Goal: Task Accomplishment & Management: Manage account settings

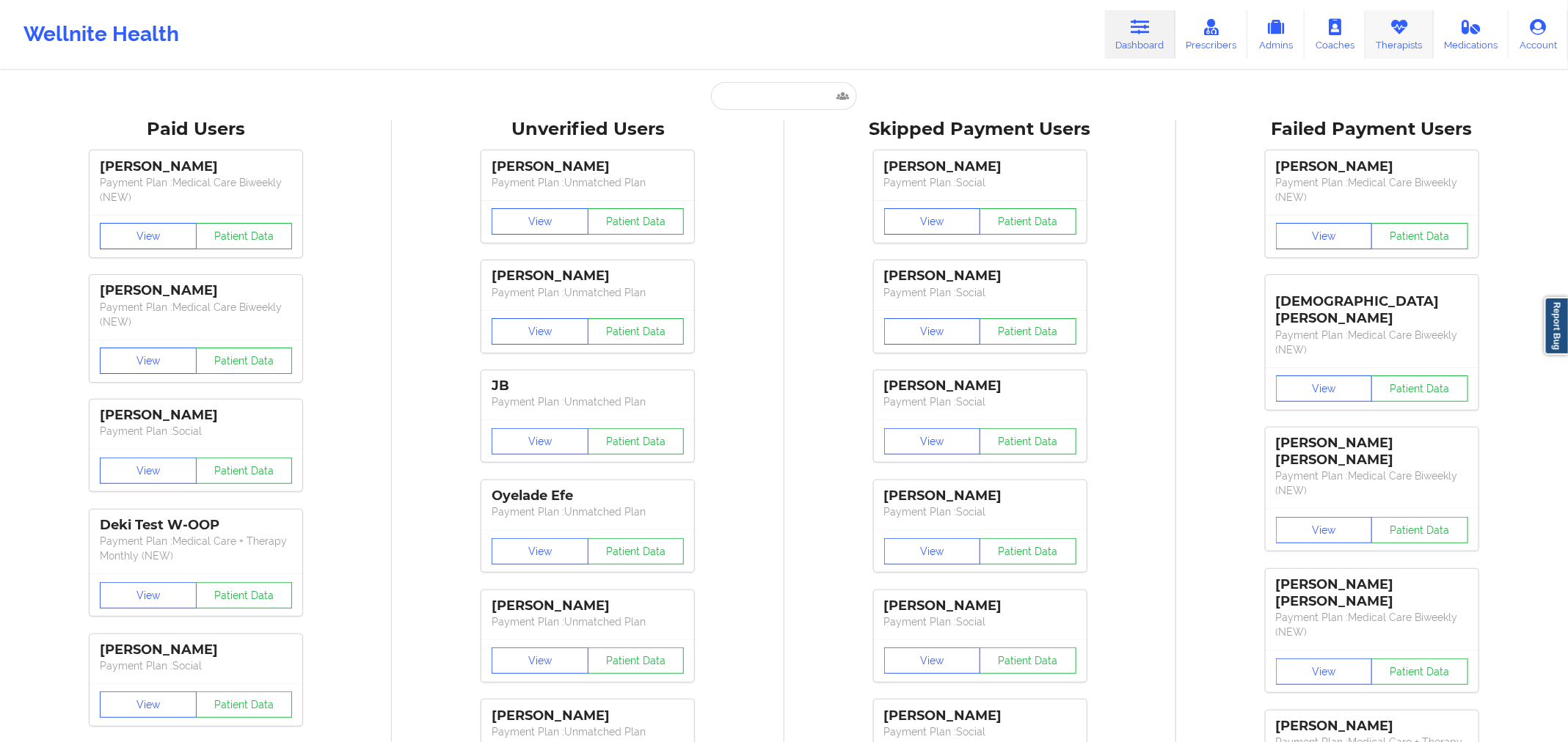
click at [1398, 27] on icon at bounding box center [1399, 27] width 19 height 16
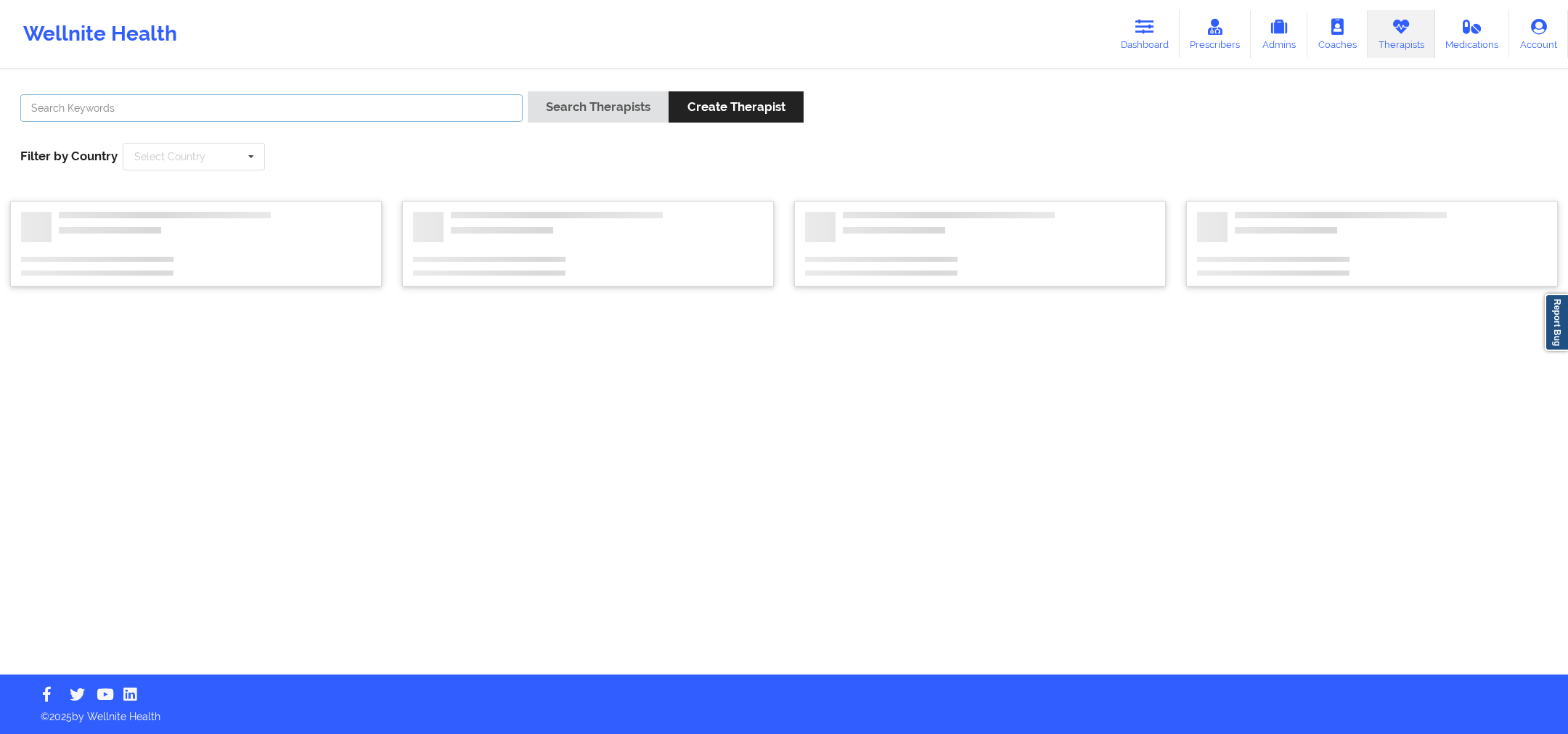
click at [423, 107] on input "text" at bounding box center [271, 108] width 502 height 28
paste input "Vitus Onusuru"
drag, startPoint x: 618, startPoint y: 103, endPoint x: 661, endPoint y: 1, distance: 110.7
click at [619, 102] on button "Search Therapists" at bounding box center [598, 107] width 141 height 31
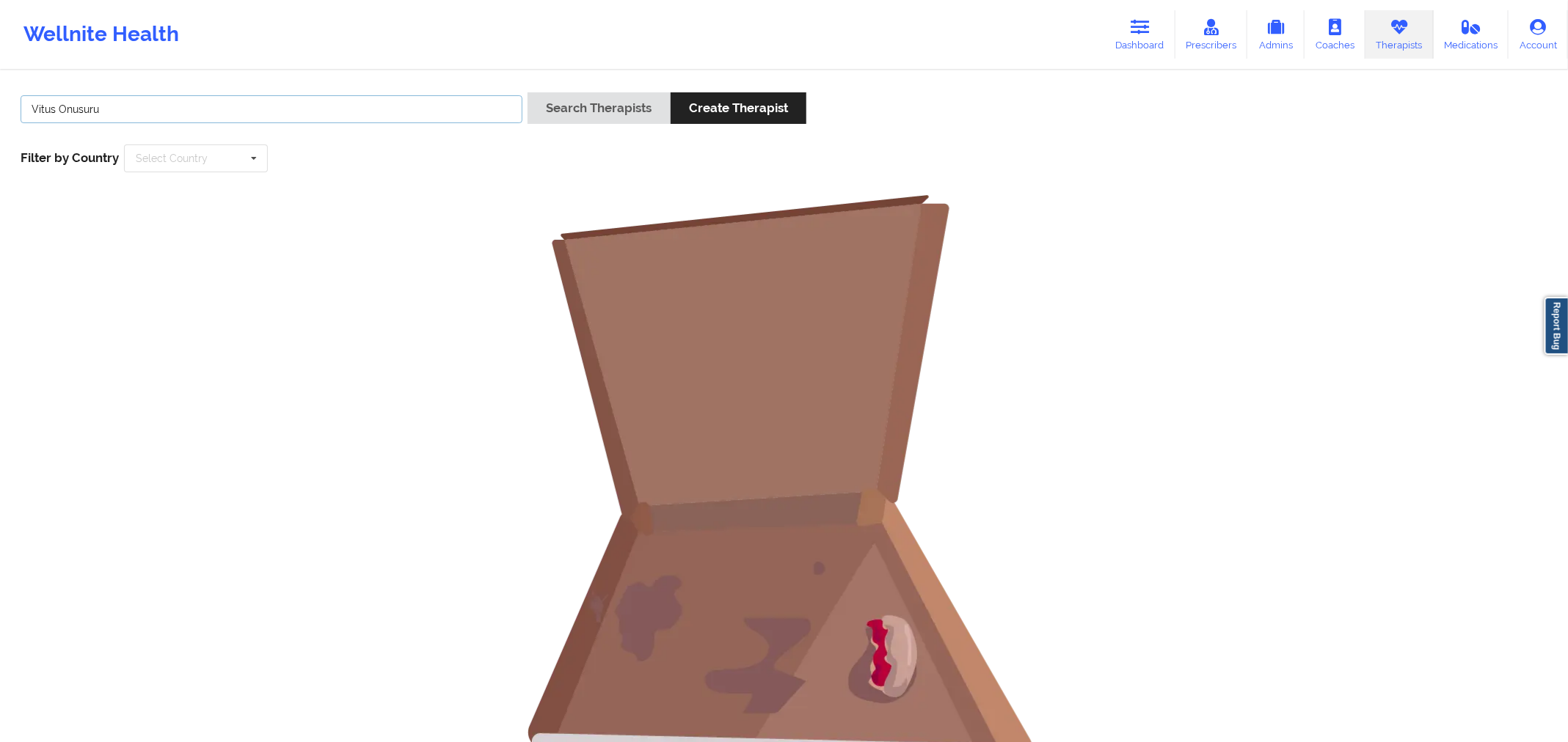
click at [407, 107] on input "Vitus Onusuru" at bounding box center [271, 109] width 502 height 28
click at [559, 112] on button "Search Therapists" at bounding box center [598, 108] width 142 height 32
click at [115, 107] on input "Vitus Onusuru" at bounding box center [271, 109] width 502 height 28
click at [77, 108] on input "Vitus Onusuru" at bounding box center [271, 109] width 502 height 28
click at [75, 110] on input "Vitus Onusuru" at bounding box center [271, 109] width 502 height 28
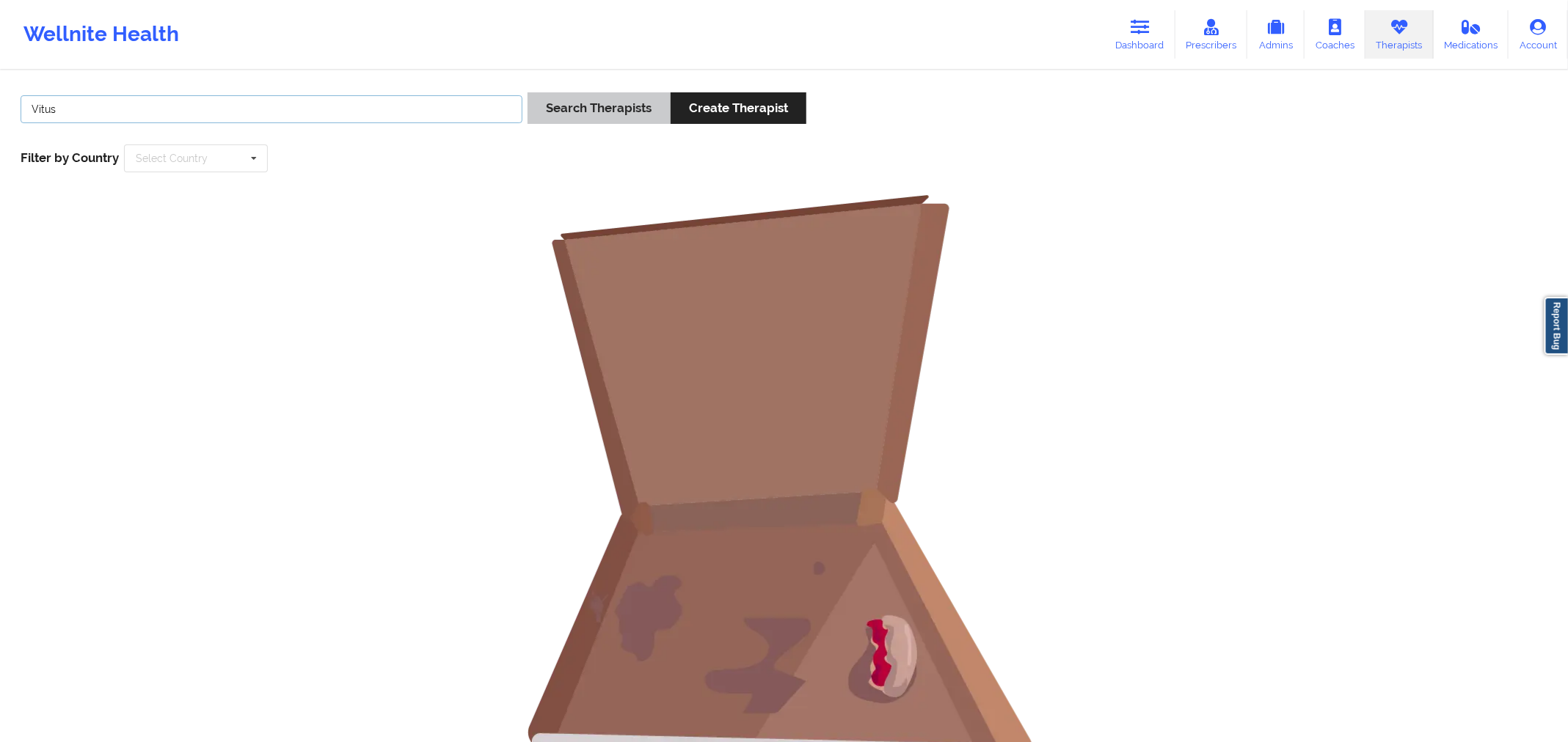
type input "Vitus"
click at [584, 116] on button "Search Therapists" at bounding box center [598, 108] width 142 height 32
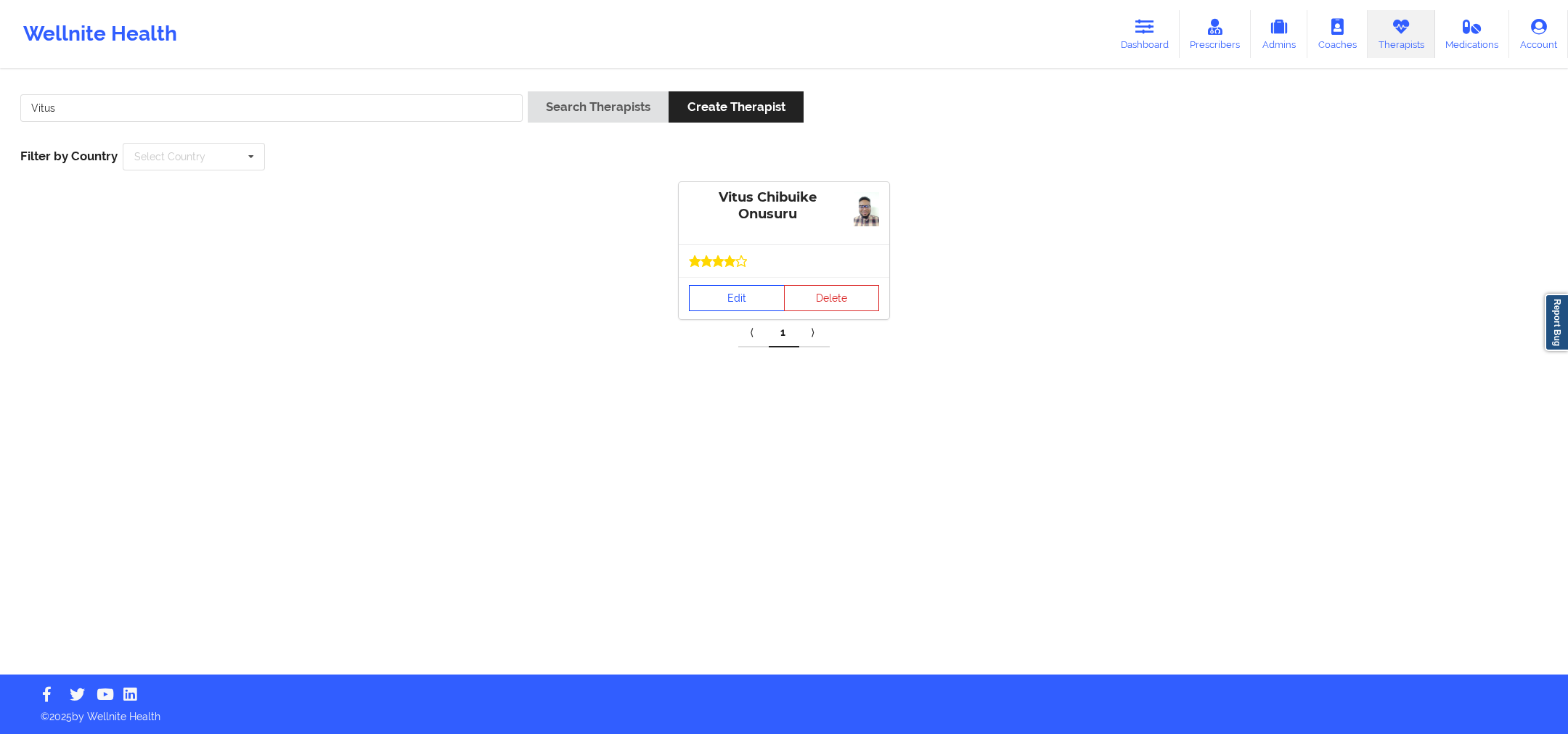
click at [741, 290] on link "Edit" at bounding box center [736, 297] width 96 height 26
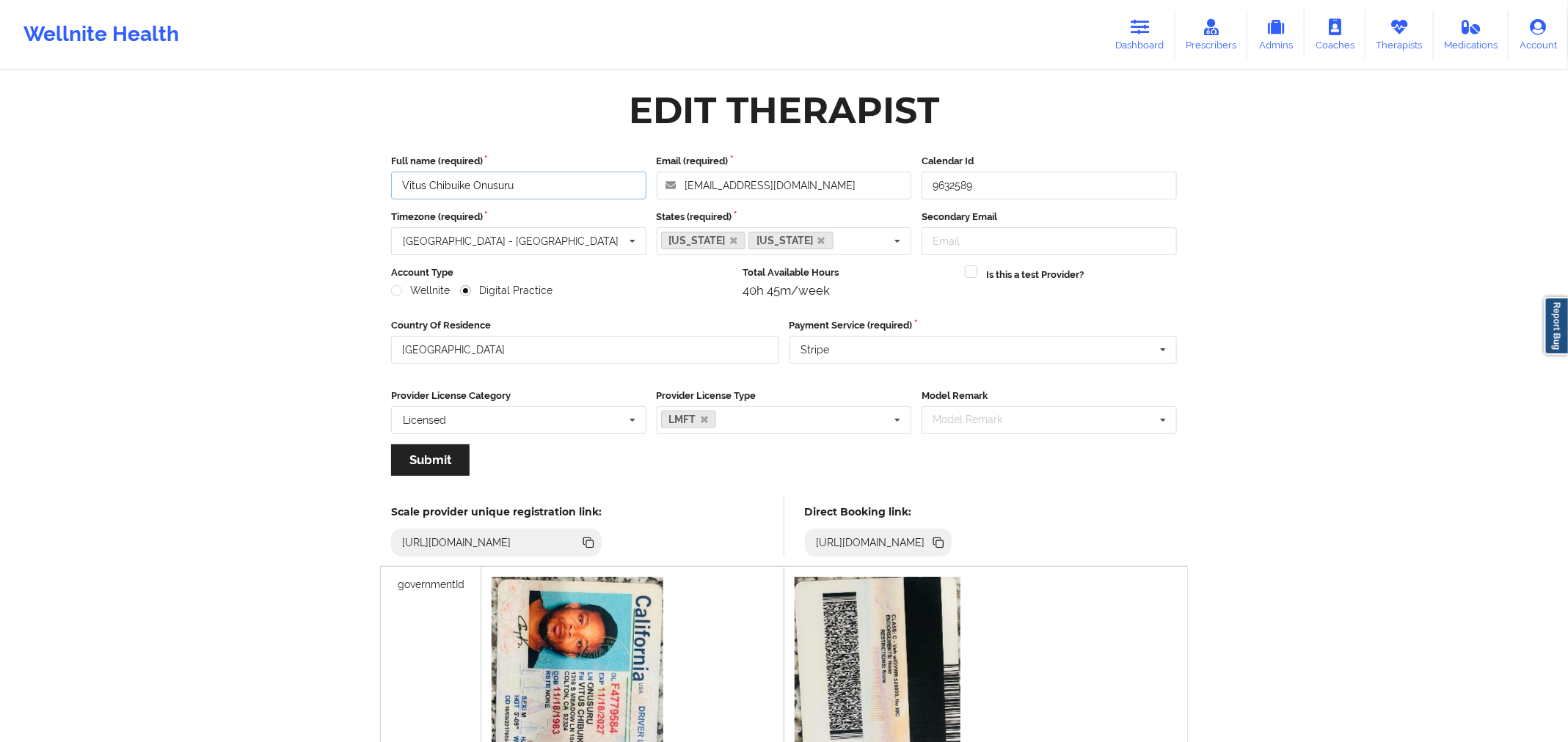
drag, startPoint x: 564, startPoint y: 174, endPoint x: 392, endPoint y: 191, distance: 172.8
click at [392, 191] on input "Vitus Chibuike Onusuru" at bounding box center [519, 185] width 255 height 28
click at [946, 538] on icon at bounding box center [938, 542] width 16 height 16
click at [1154, 22] on link "Dashboard" at bounding box center [1140, 34] width 70 height 48
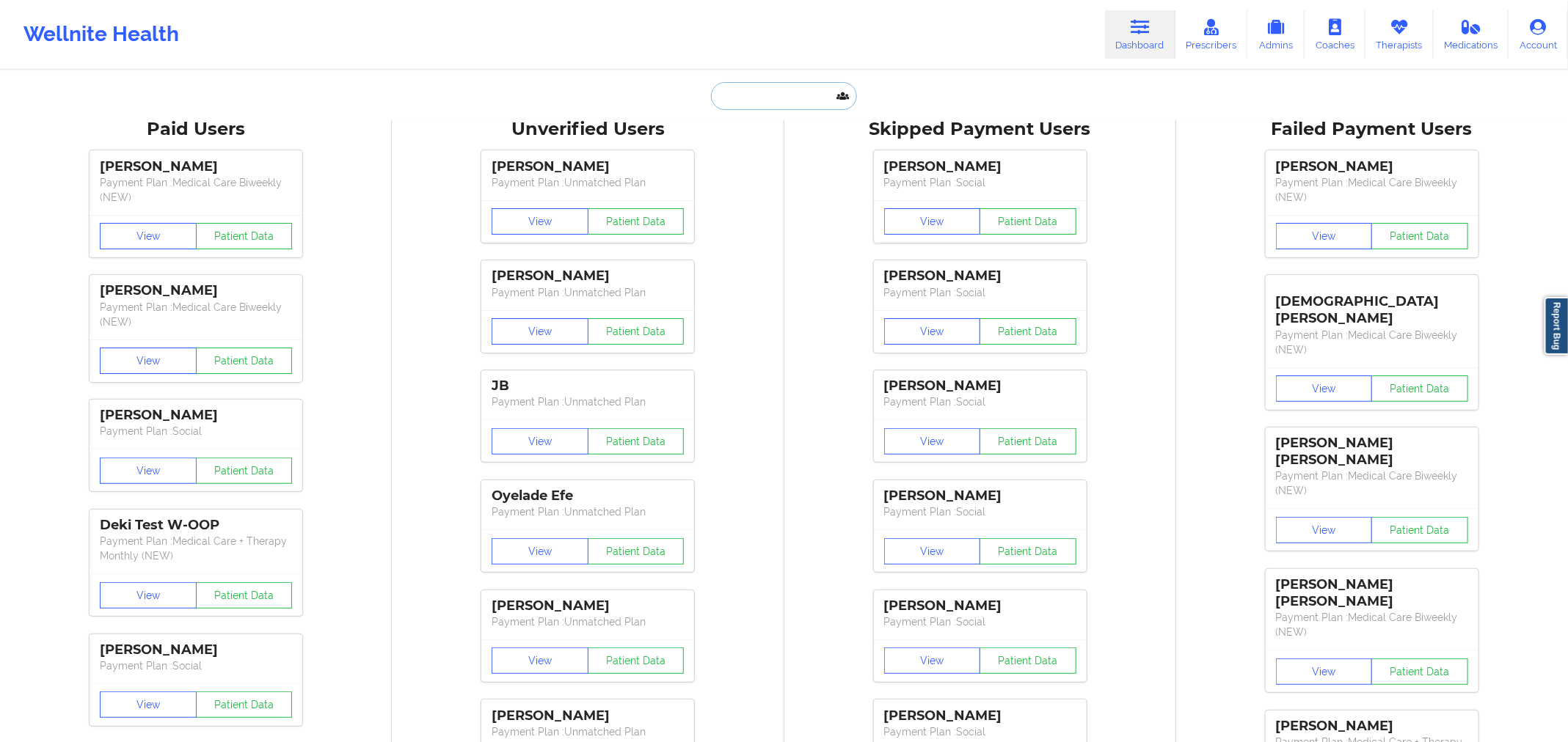
click at [823, 90] on input "text" at bounding box center [783, 96] width 145 height 28
paste input "[PERSON_NAME]"
type input "[PERSON_NAME]"
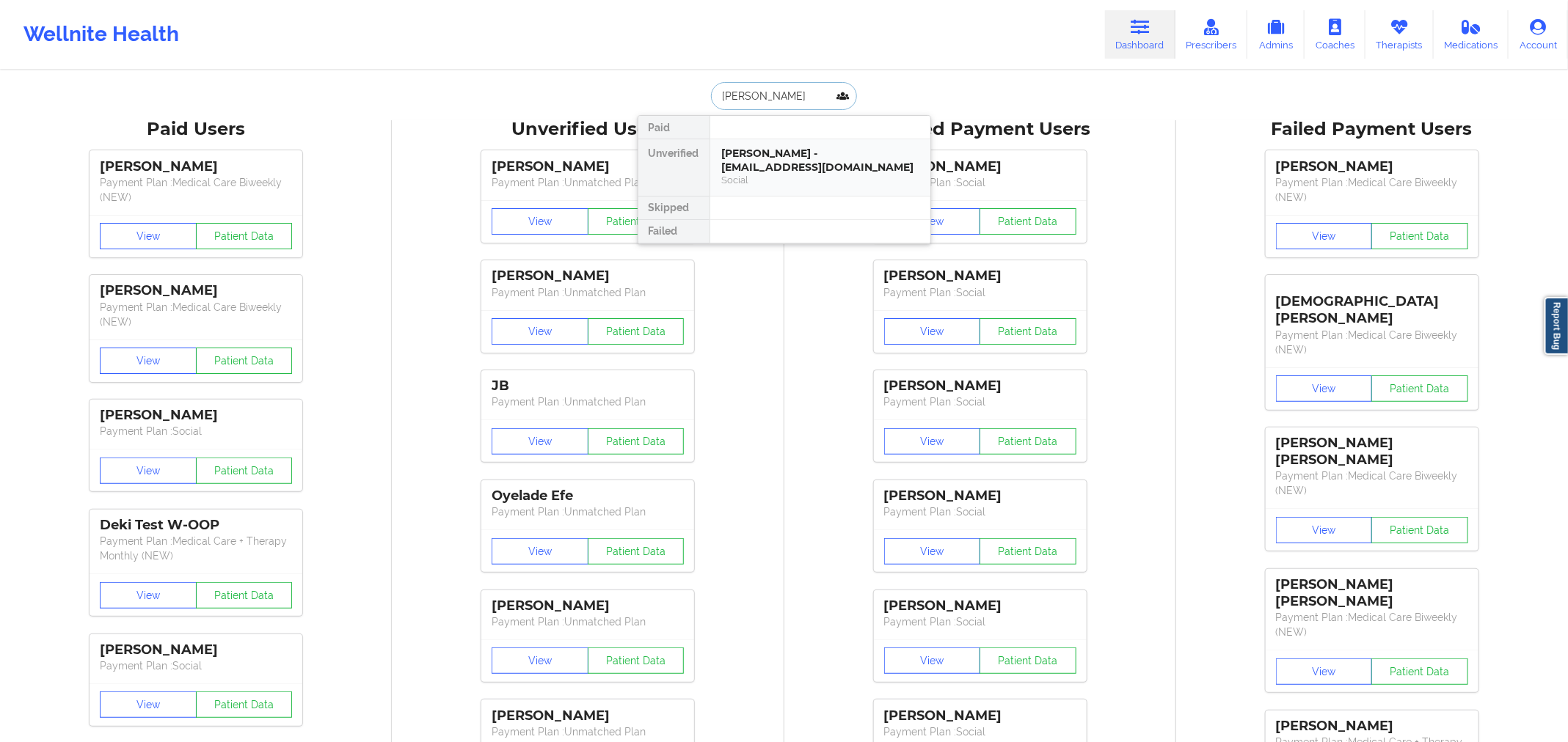
click at [754, 171] on div "[PERSON_NAME] - [EMAIL_ADDRESS][DOMAIN_NAME]" at bounding box center [820, 160] width 196 height 27
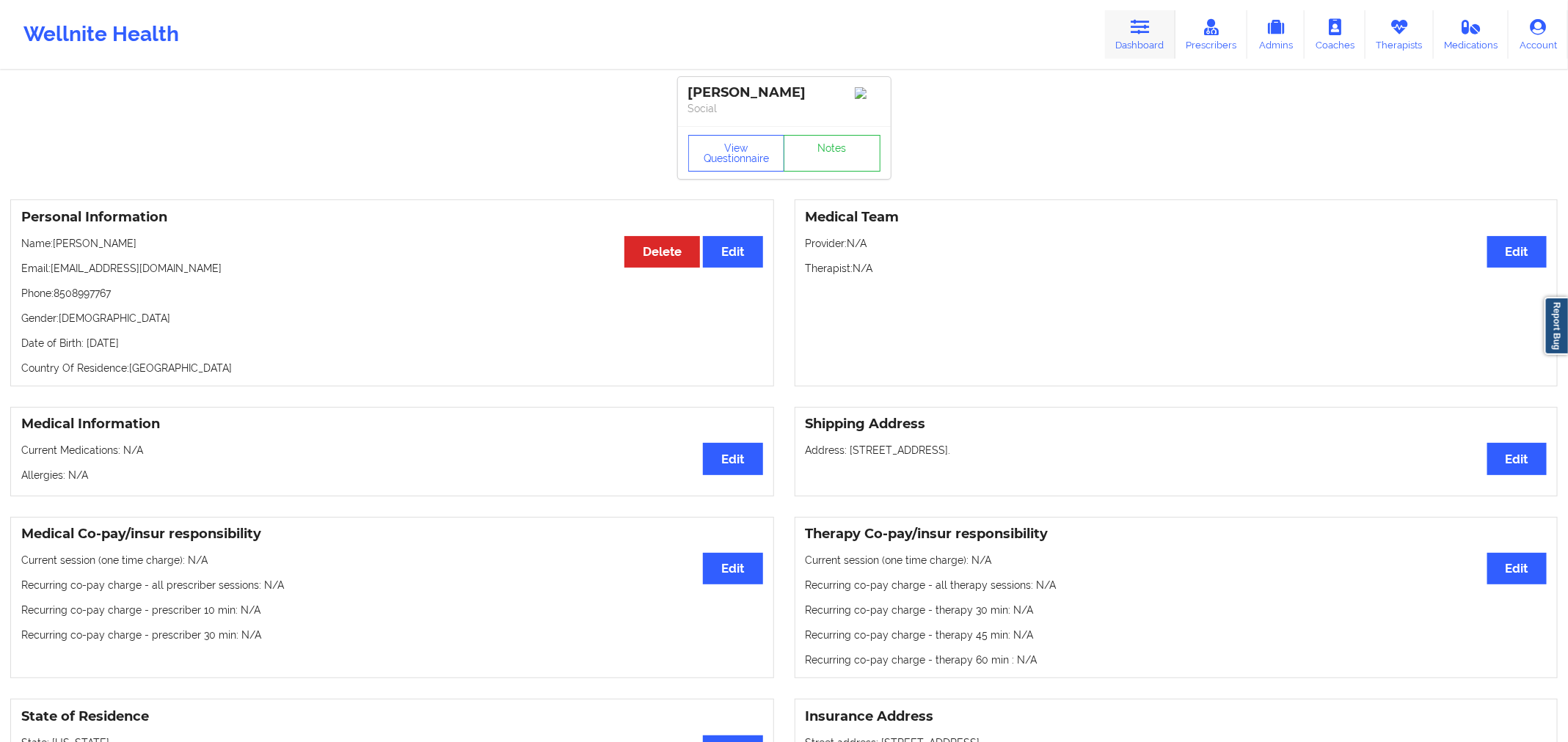
click at [1165, 19] on link "Dashboard" at bounding box center [1140, 34] width 70 height 48
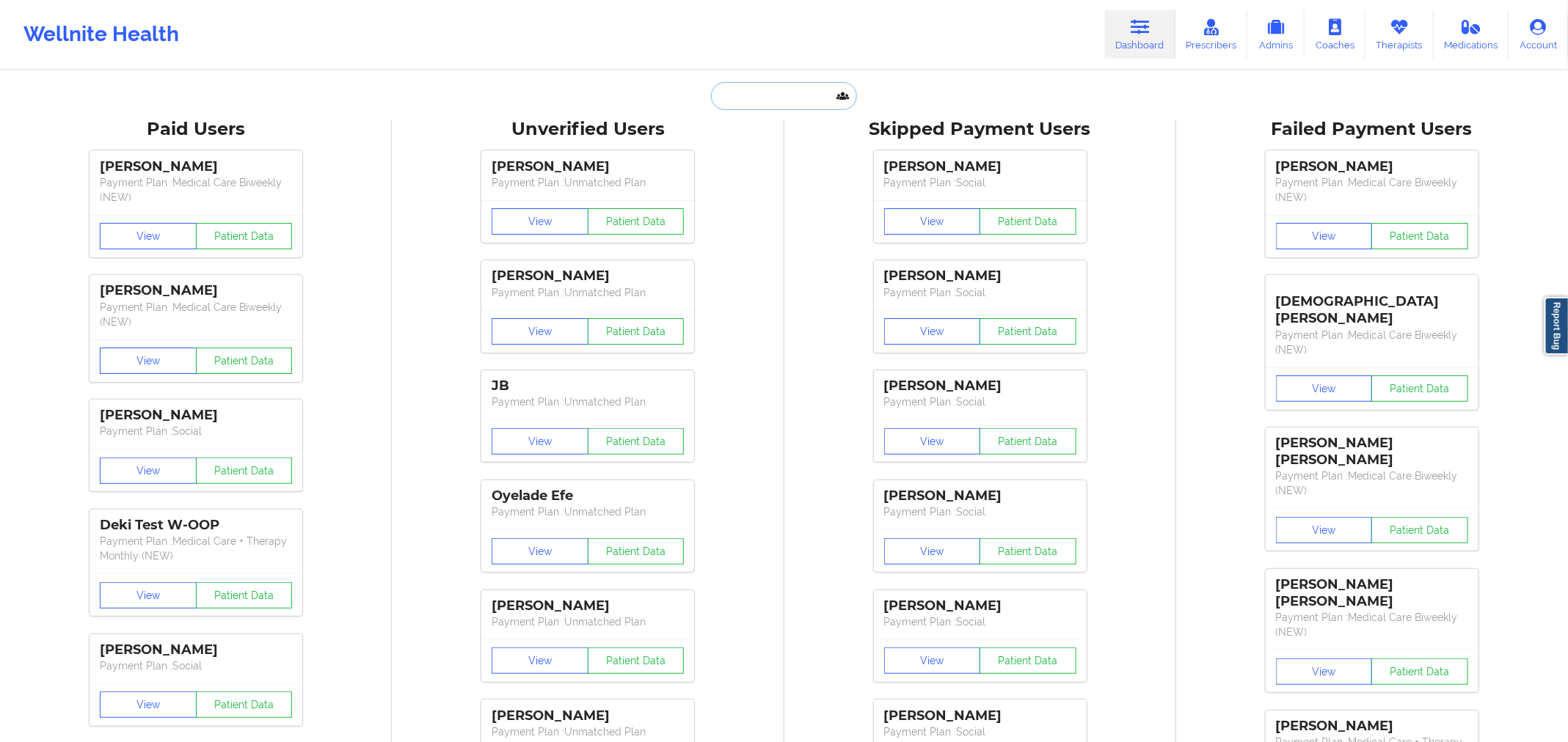
click at [779, 102] on input "text" at bounding box center [783, 96] width 145 height 28
paste input "[PERSON_NAME]"
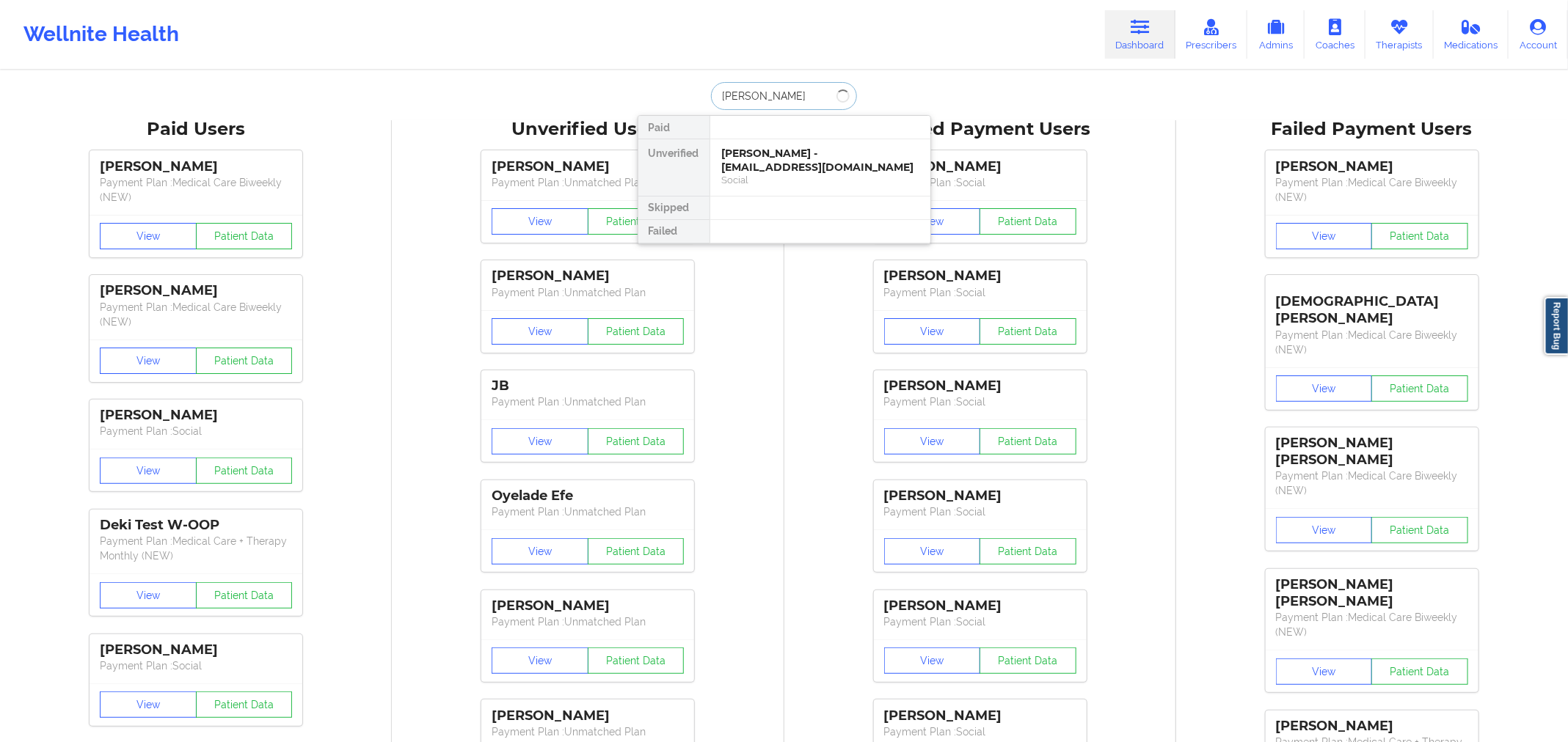
type input "[PERSON_NAME]"
click at [788, 156] on div "[PERSON_NAME] - [EMAIL_ADDRESS][DOMAIN_NAME]" at bounding box center [820, 160] width 196 height 27
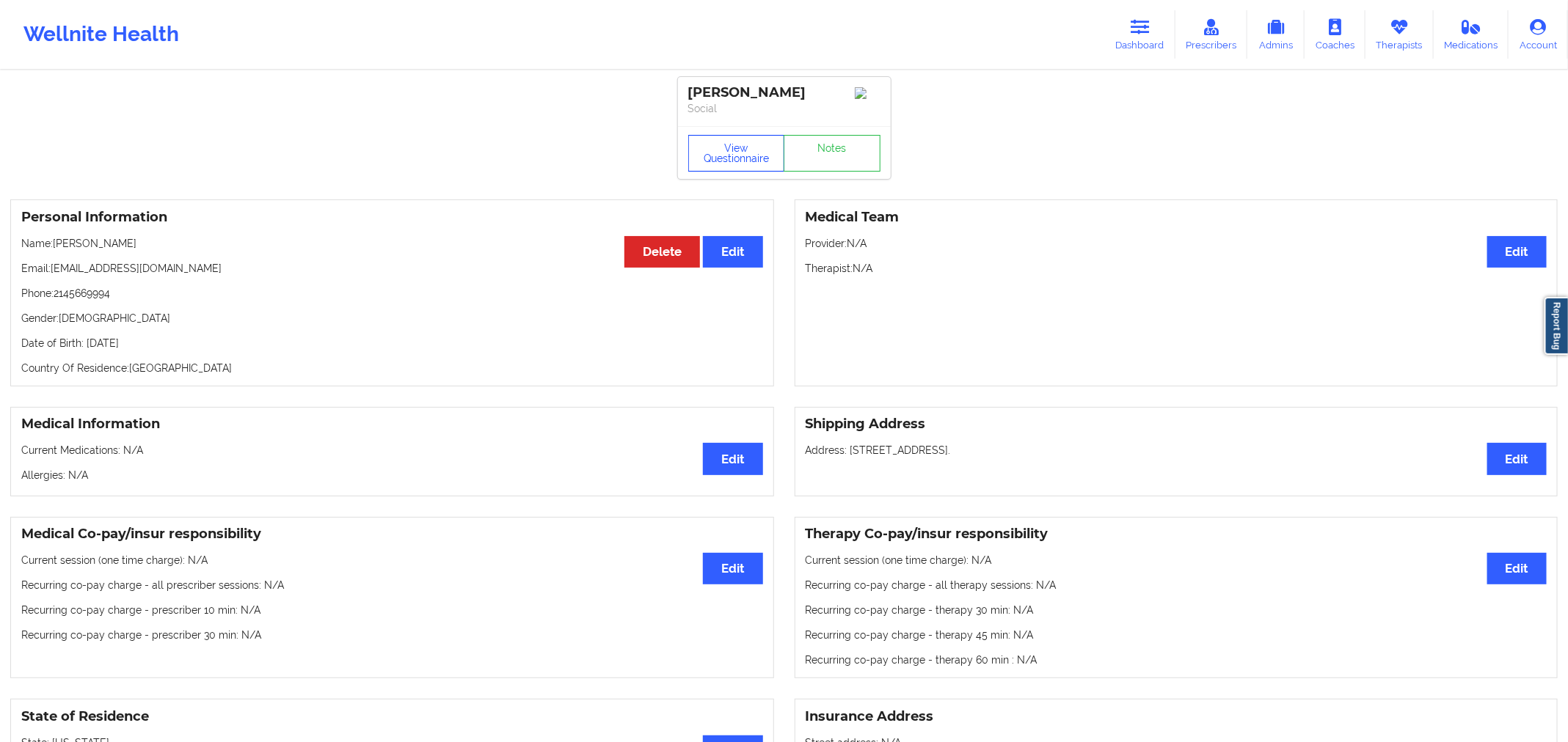
click at [739, 158] on button "View Questionnaire" at bounding box center [736, 153] width 97 height 37
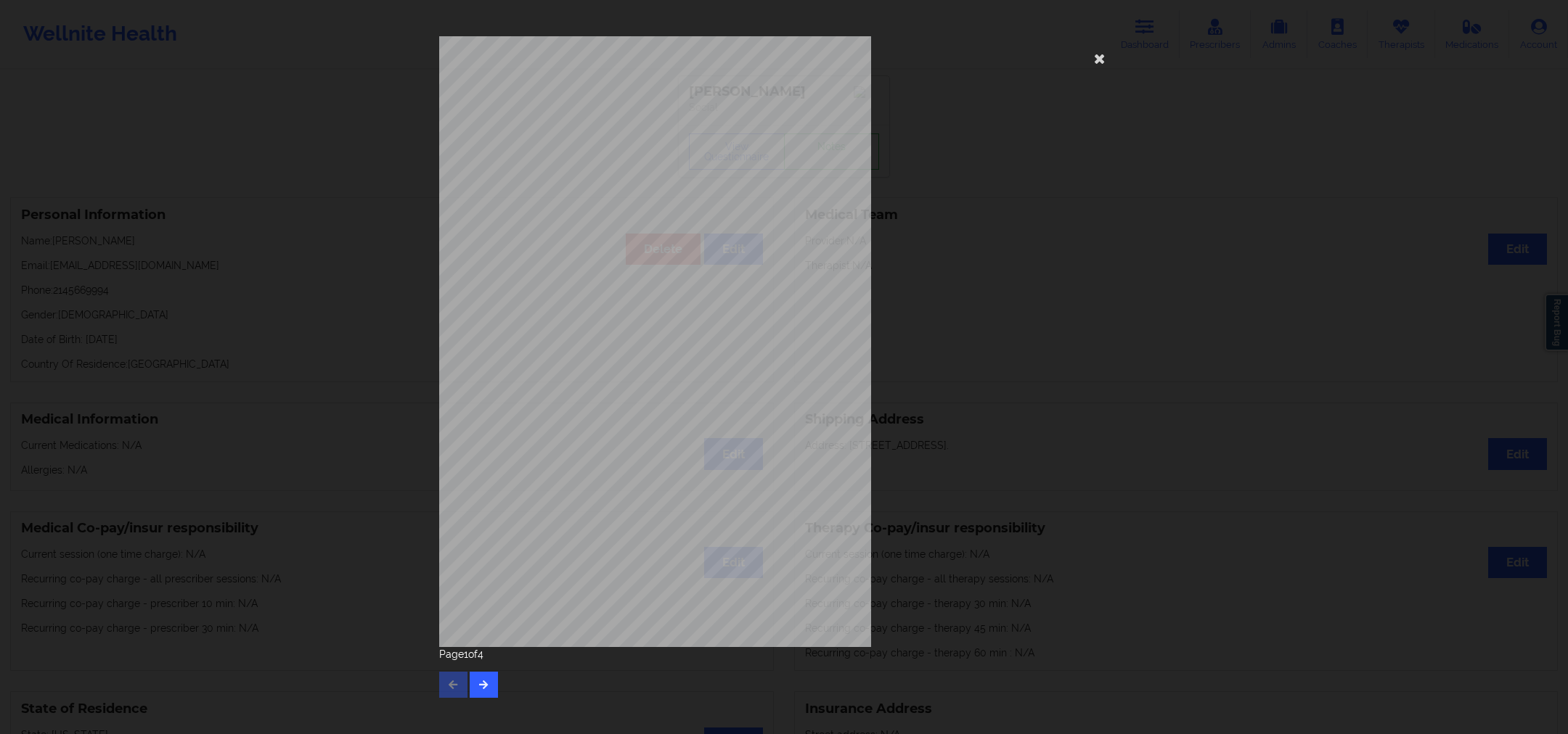
click at [806, 536] on div "[STREET_ADDRESS] What state do you live in ? [US_STATE] Full Name [PERSON_NAME]…" at bounding box center [784, 342] width 689 height 611
click at [488, 679] on button "button" at bounding box center [483, 685] width 28 height 26
click at [488, 679] on button "button" at bounding box center [483, 685] width 28 height 26
click at [1099, 61] on icon at bounding box center [1099, 58] width 23 height 23
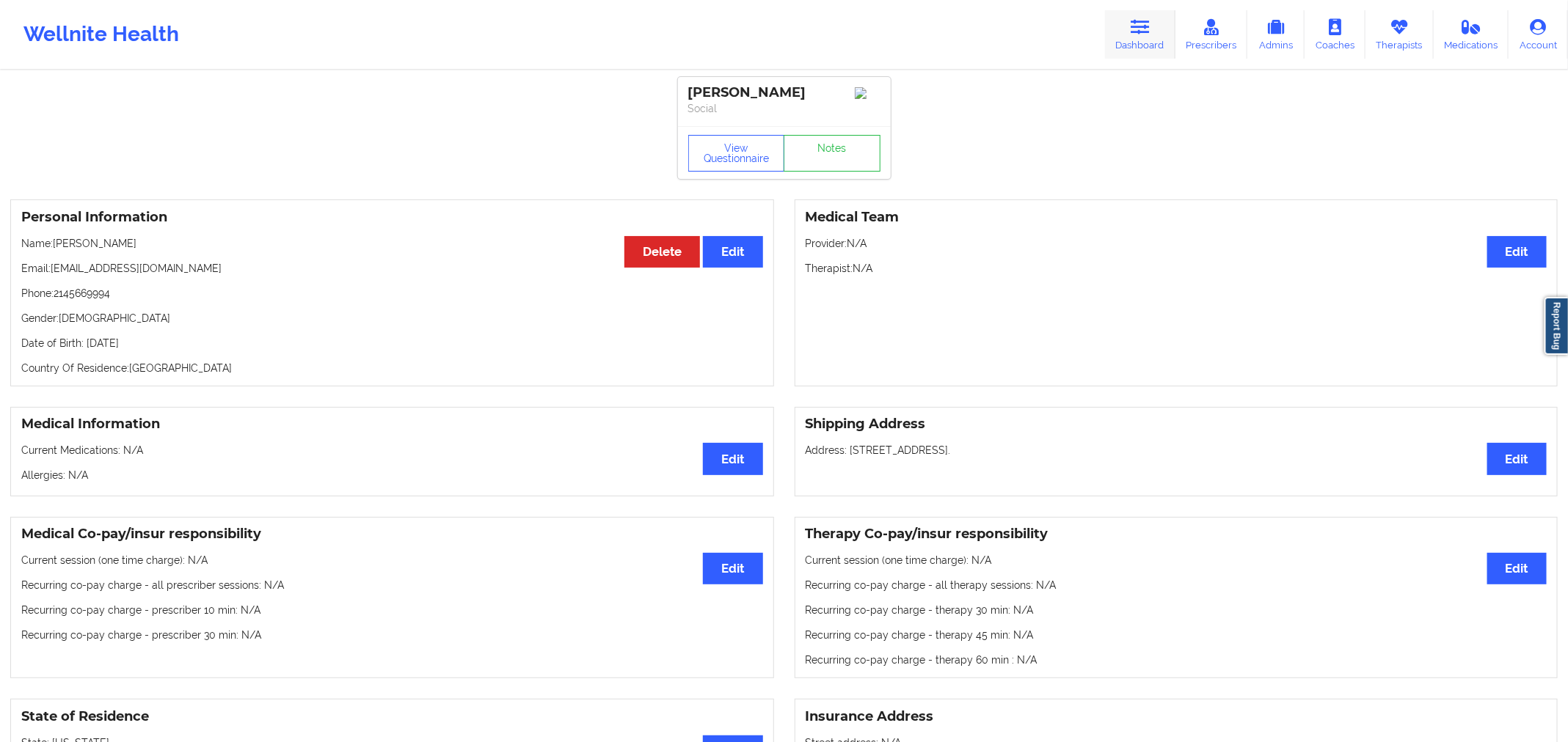
click at [1162, 46] on link "Dashboard" at bounding box center [1140, 34] width 70 height 48
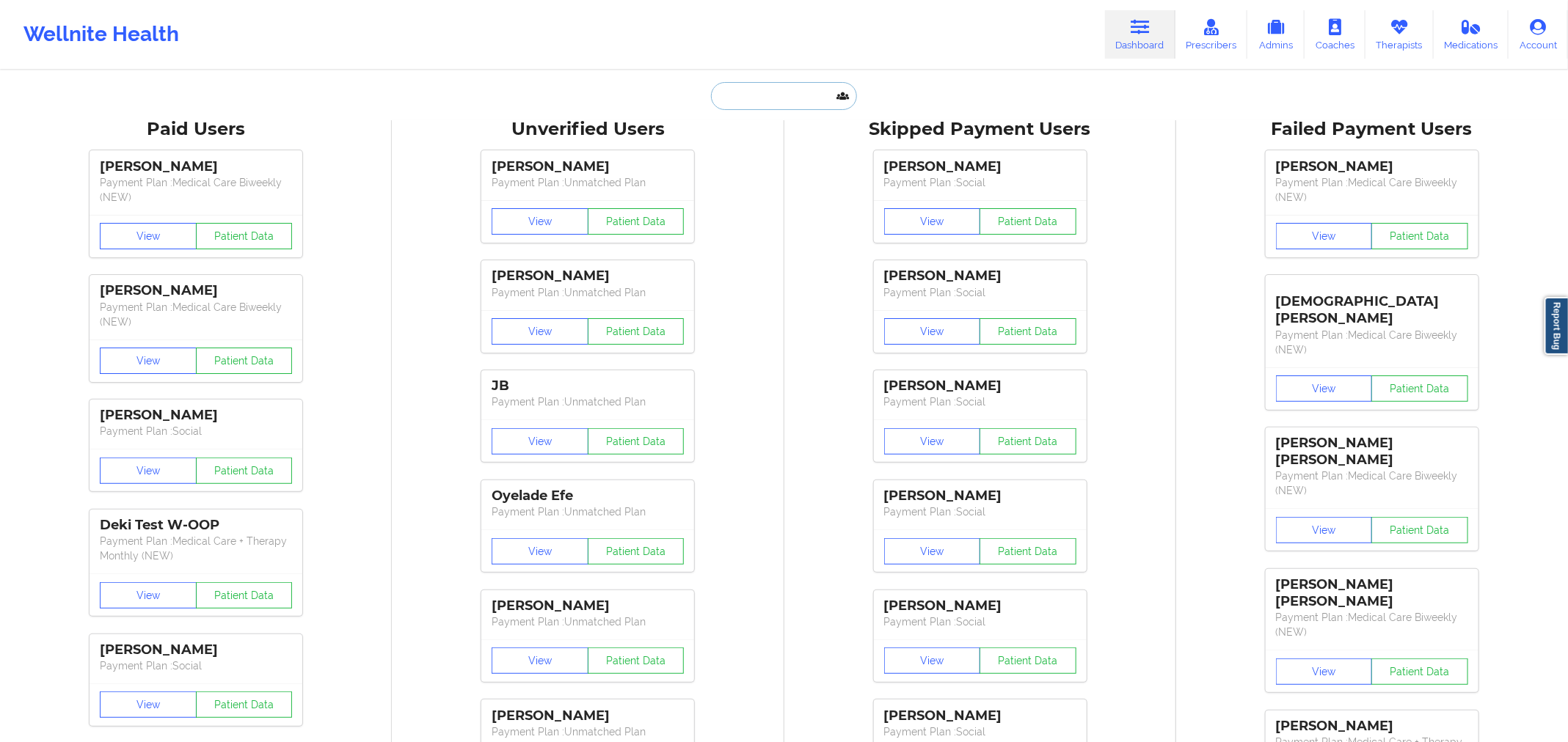
click at [807, 99] on input "text" at bounding box center [783, 96] width 145 height 28
paste input "[PERSON_NAME] [PERSON_NAME]"
type input "[PERSON_NAME] [PERSON_NAME]"
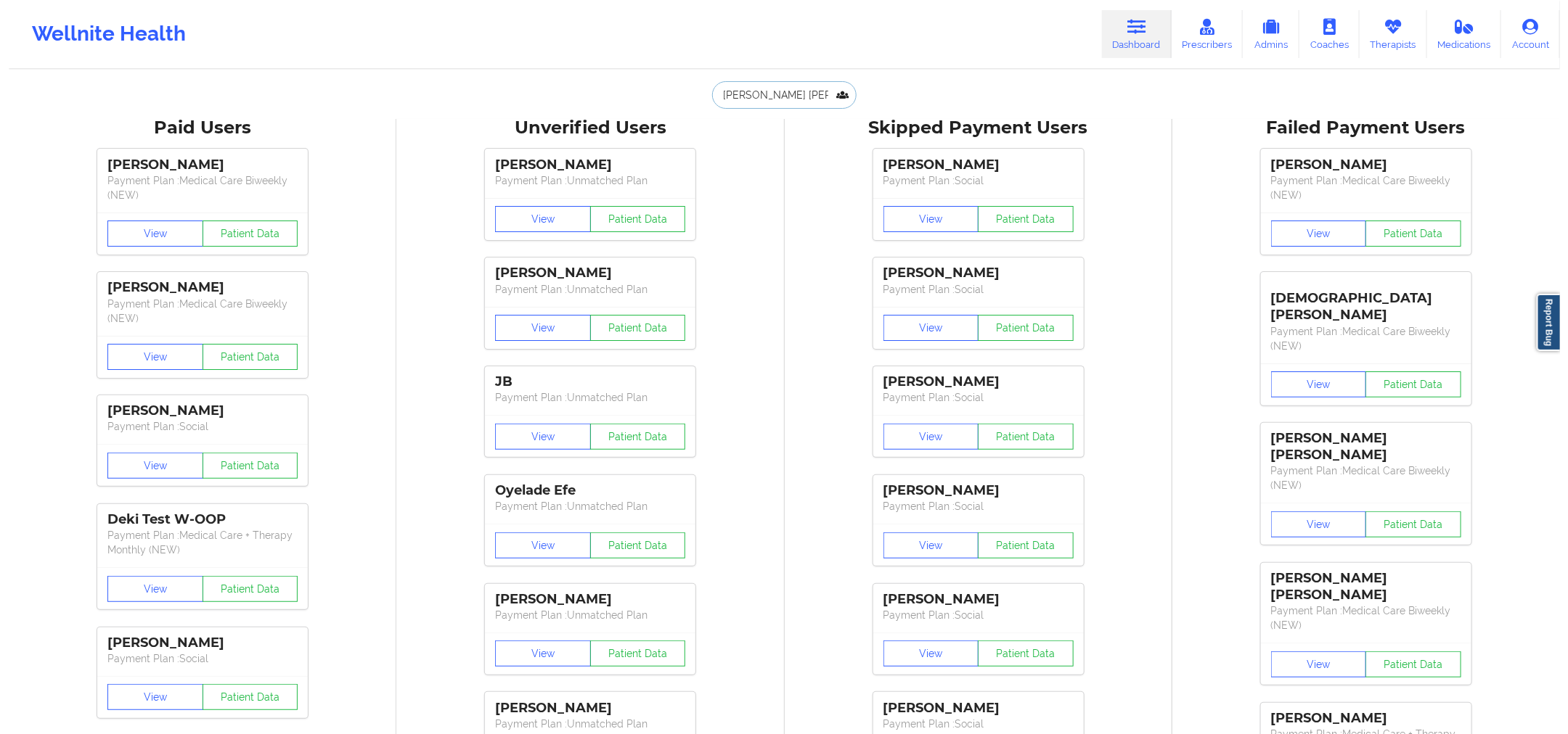
scroll to position [0, 20]
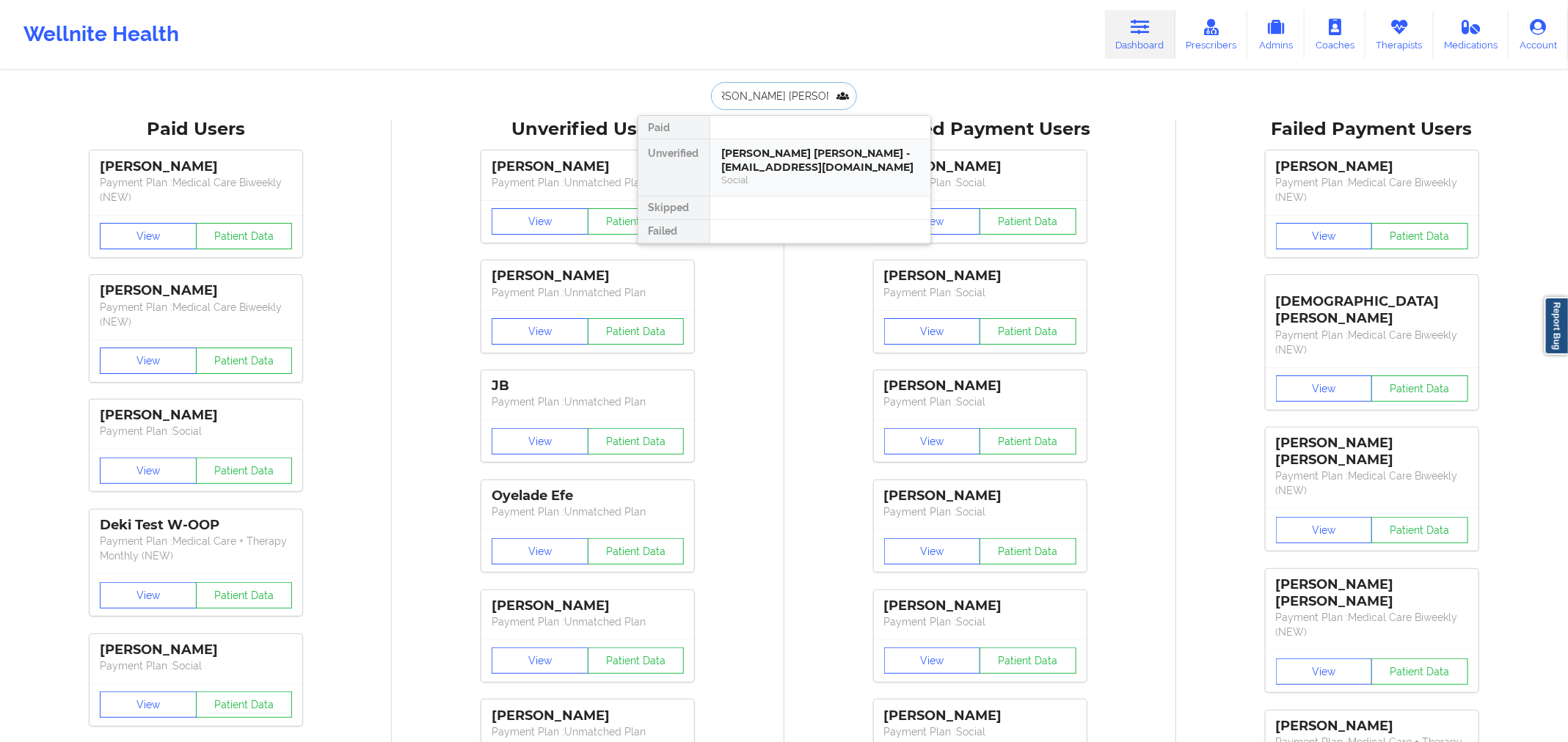
click at [760, 183] on div "Social" at bounding box center [820, 180] width 196 height 13
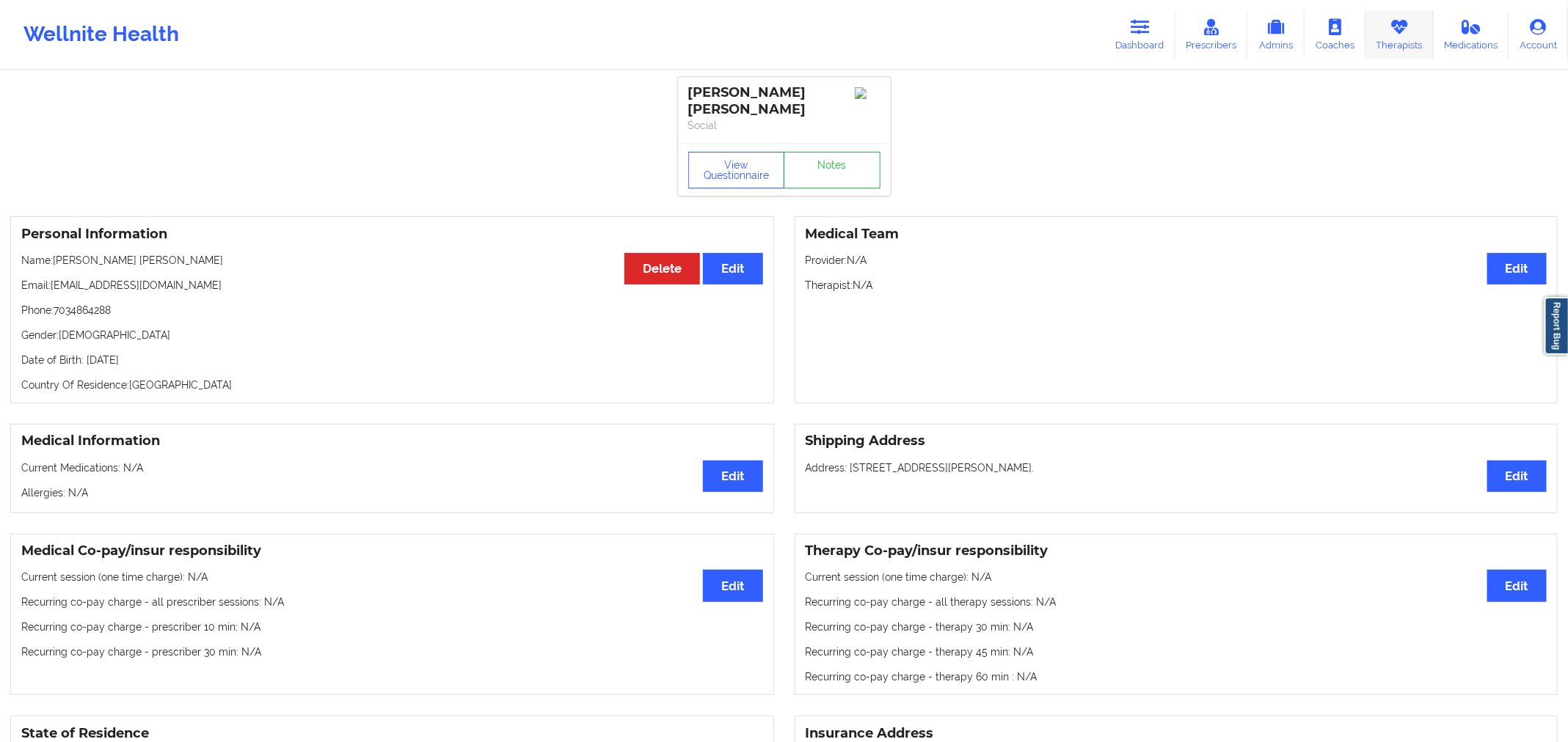
click at [1418, 24] on link "Therapists" at bounding box center [1400, 34] width 69 height 48
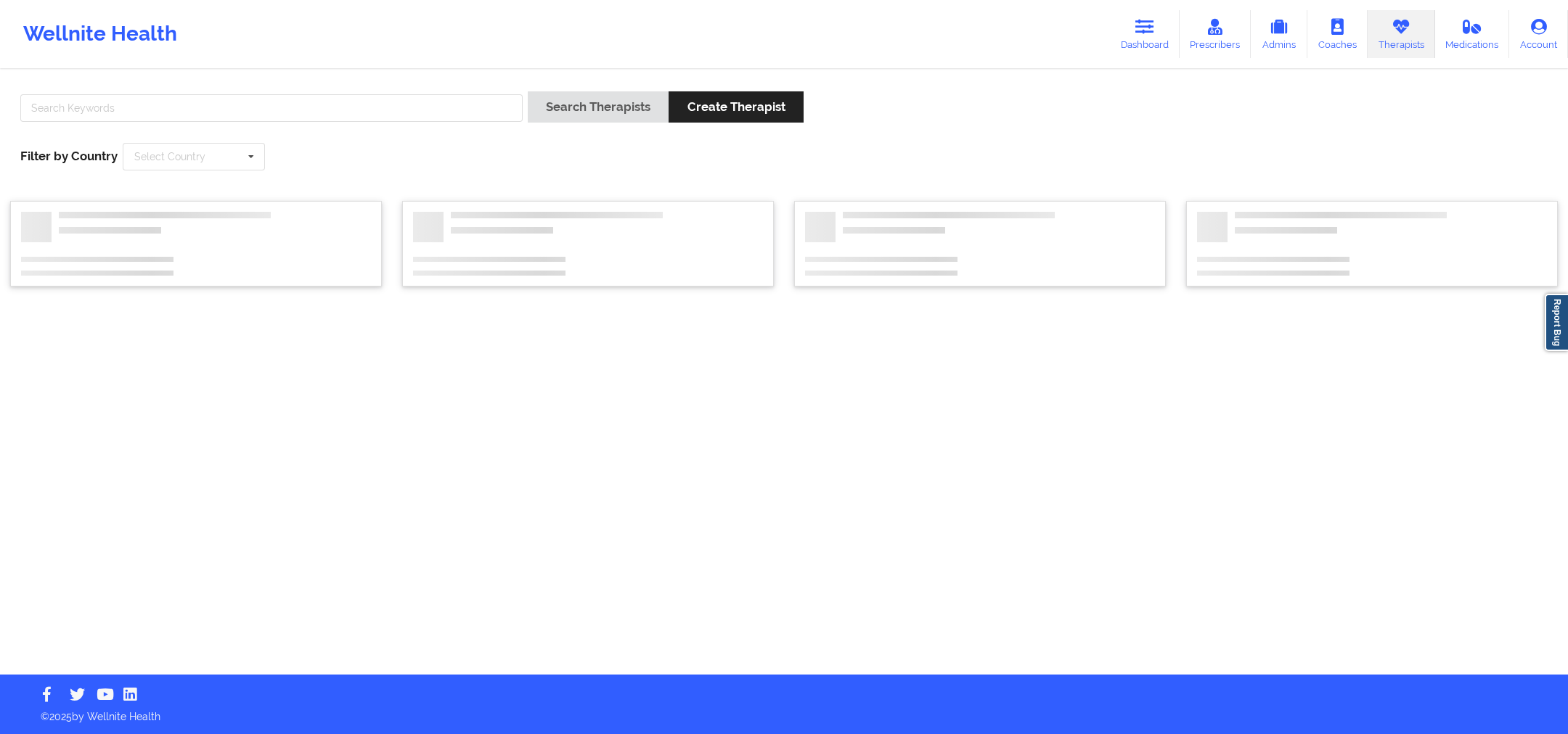
click at [451, 96] on div at bounding box center [271, 112] width 512 height 42
click at [449, 101] on input "text" at bounding box center [271, 108] width 502 height 28
click at [441, 117] on input "text" at bounding box center [271, 108] width 502 height 28
click at [92, 115] on input "text" at bounding box center [271, 108] width 502 height 28
paste input "[PERSON_NAME]"
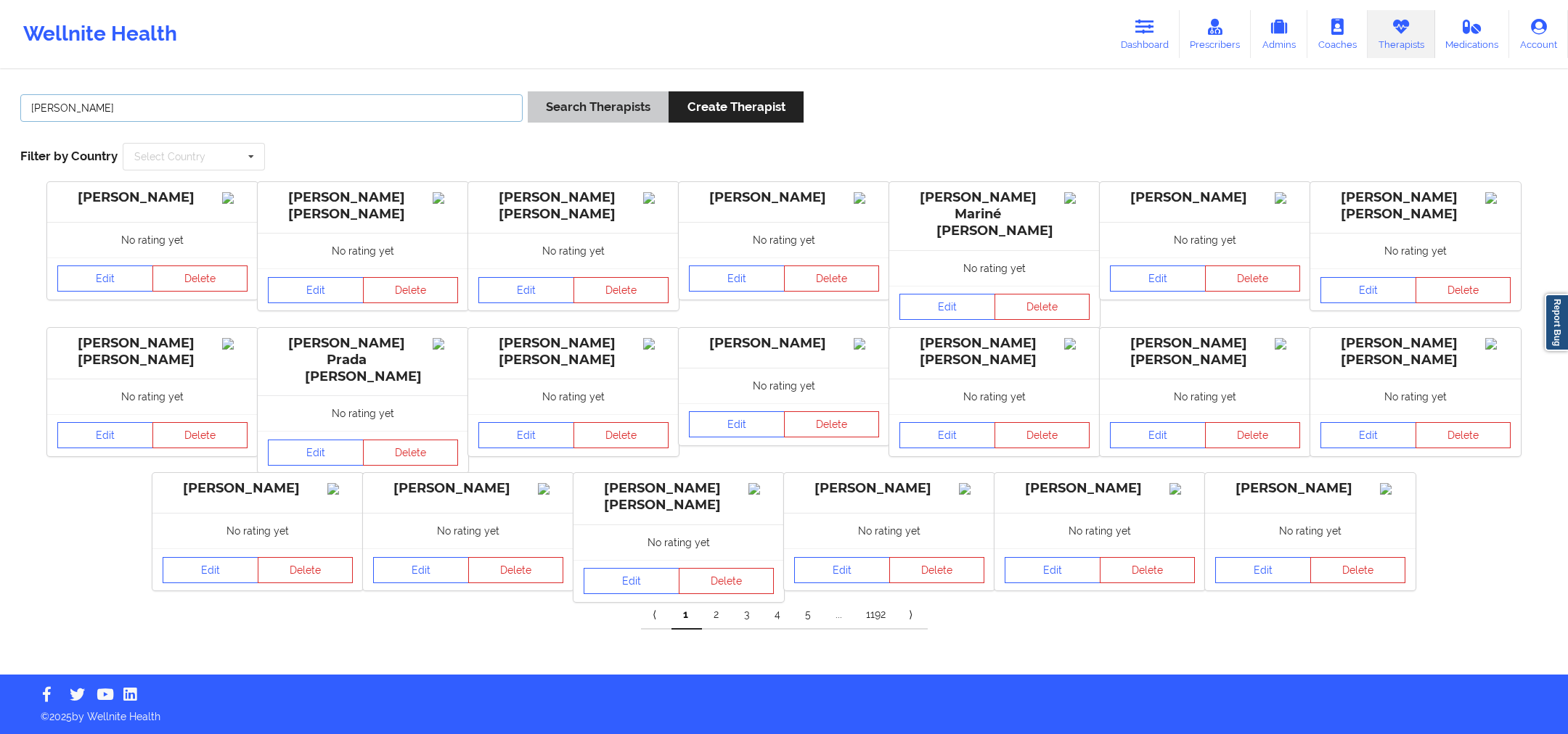
type input "[PERSON_NAME]"
click at [642, 104] on button "Search Therapists" at bounding box center [598, 107] width 141 height 31
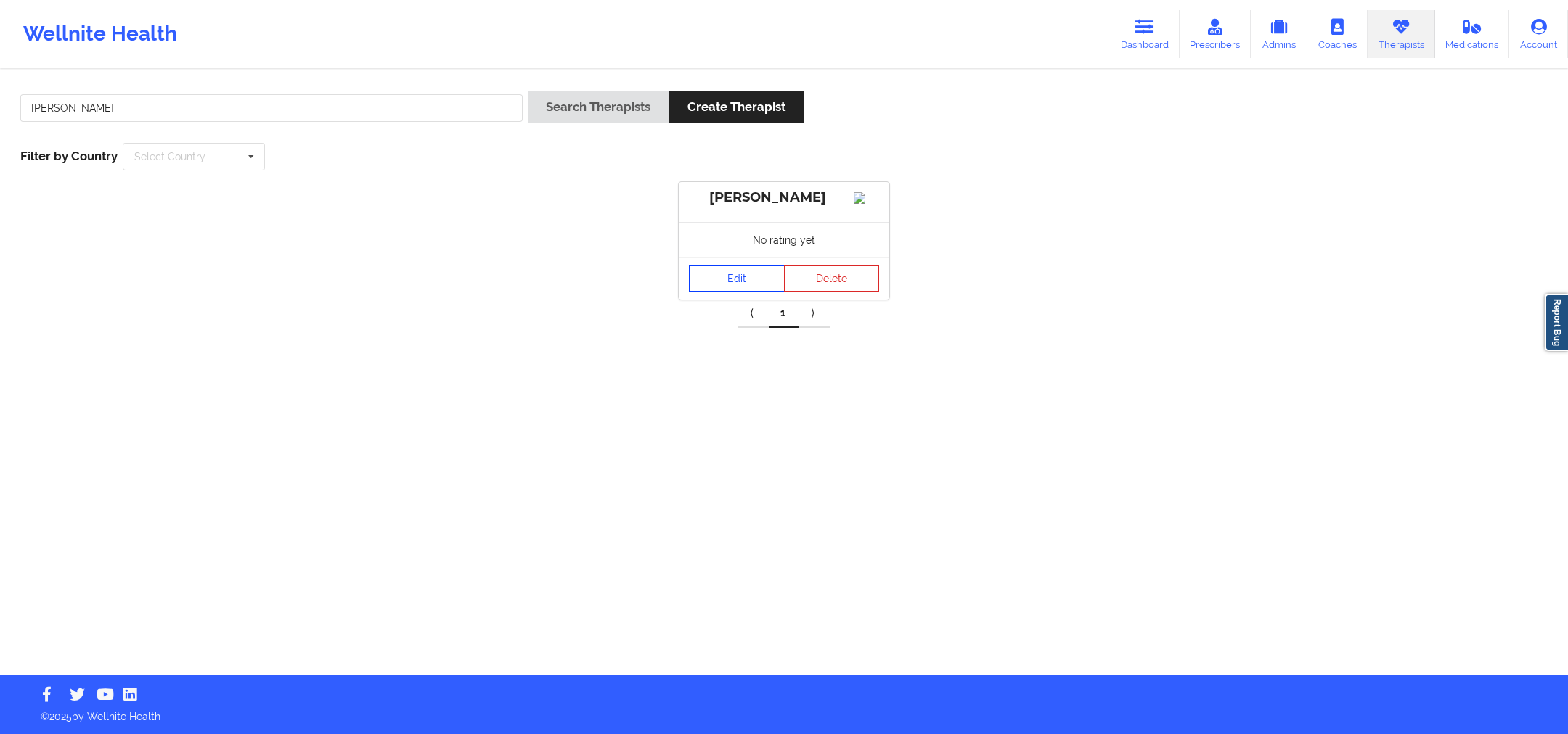
click at [723, 292] on link "Edit" at bounding box center [736, 278] width 96 height 26
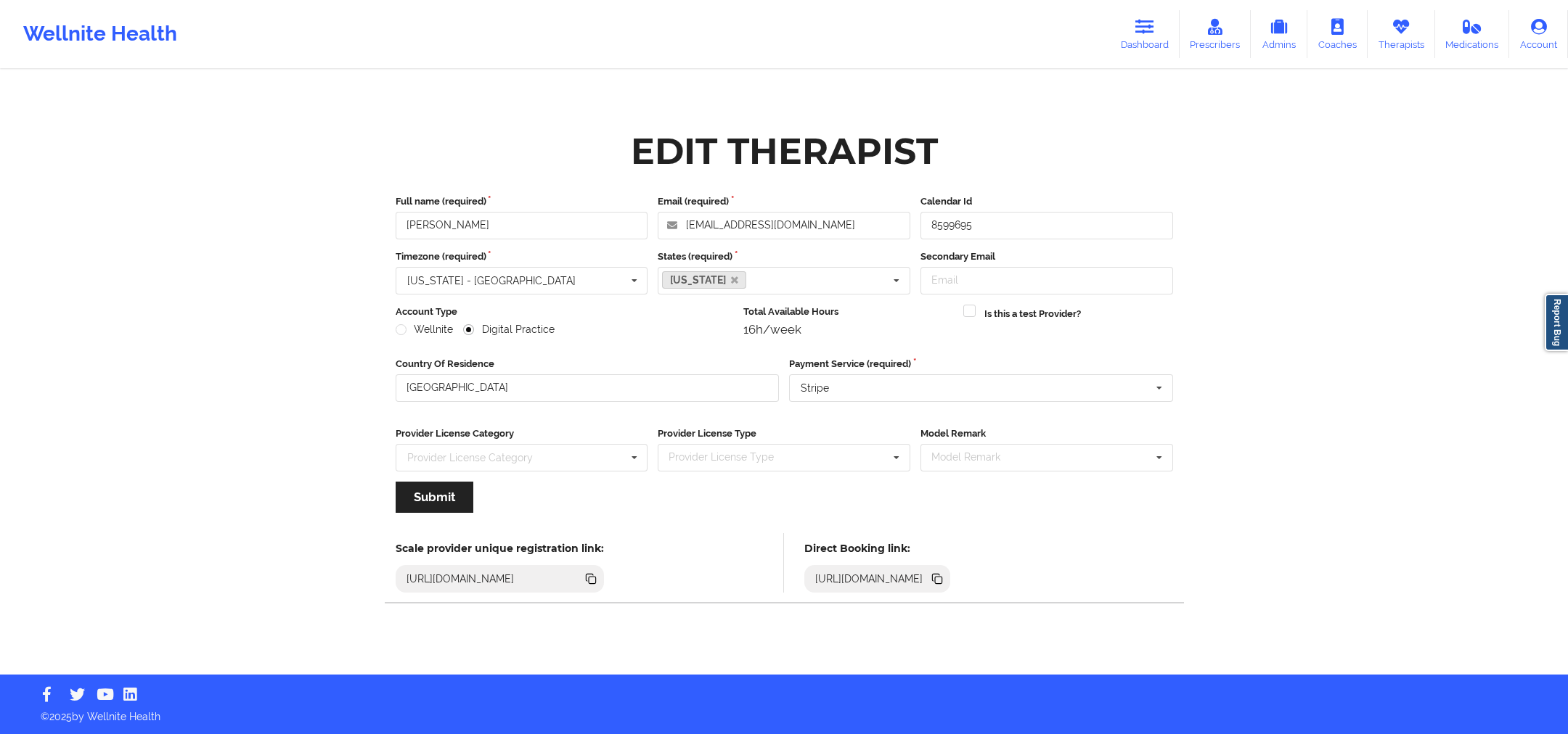
click at [942, 577] on icon at bounding box center [939, 581] width 8 height 8
